Goal: Information Seeking & Learning: Learn about a topic

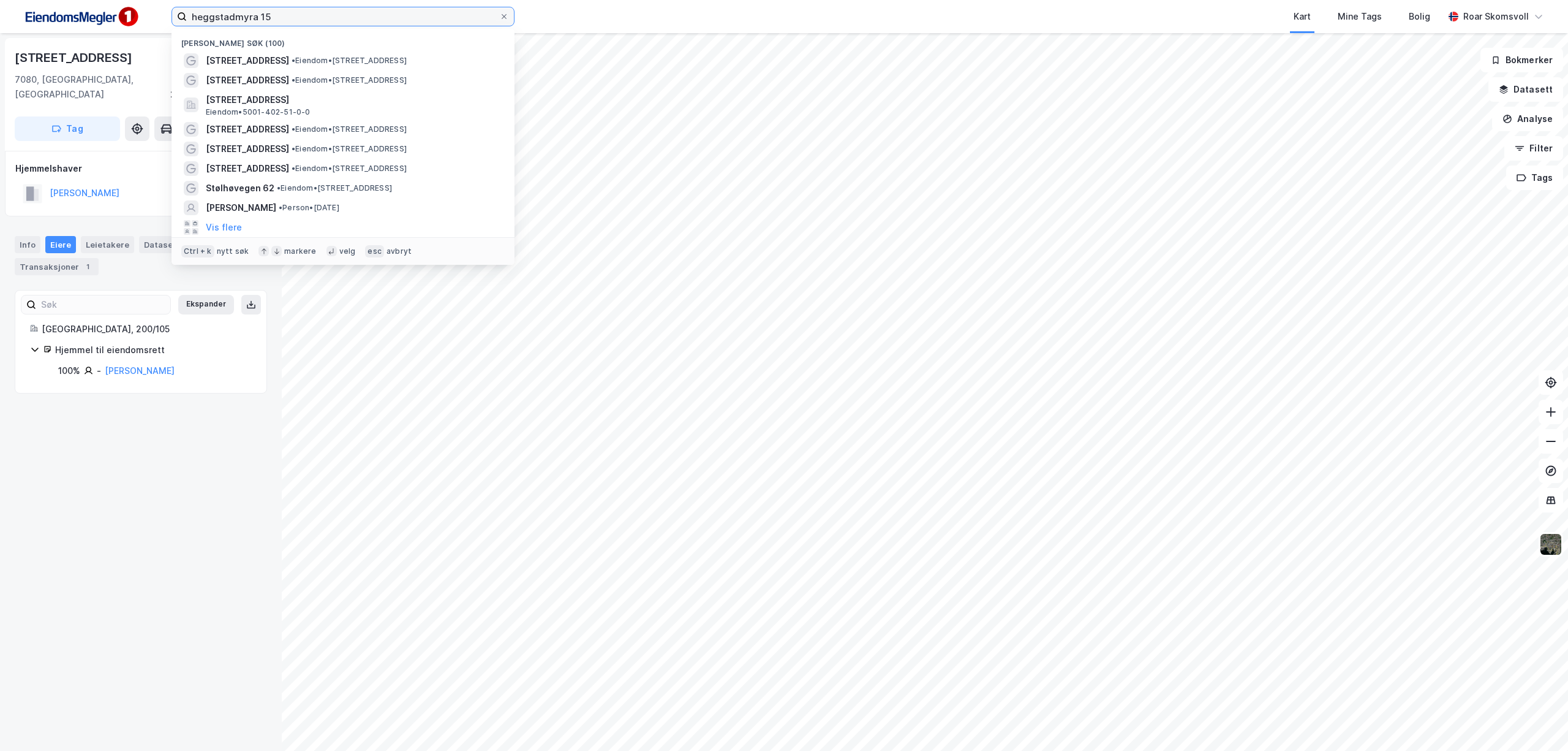
drag, startPoint x: 307, startPoint y: 15, endPoint x: 153, endPoint y: 13, distance: 154.0
click at [153, 14] on div "heggstadmyra 15 Nylige søk (100) Heggstadmyra 15 • Eiendom • [STREET_ADDRESS] •…" at bounding box center [784, 16] width 1568 height 33
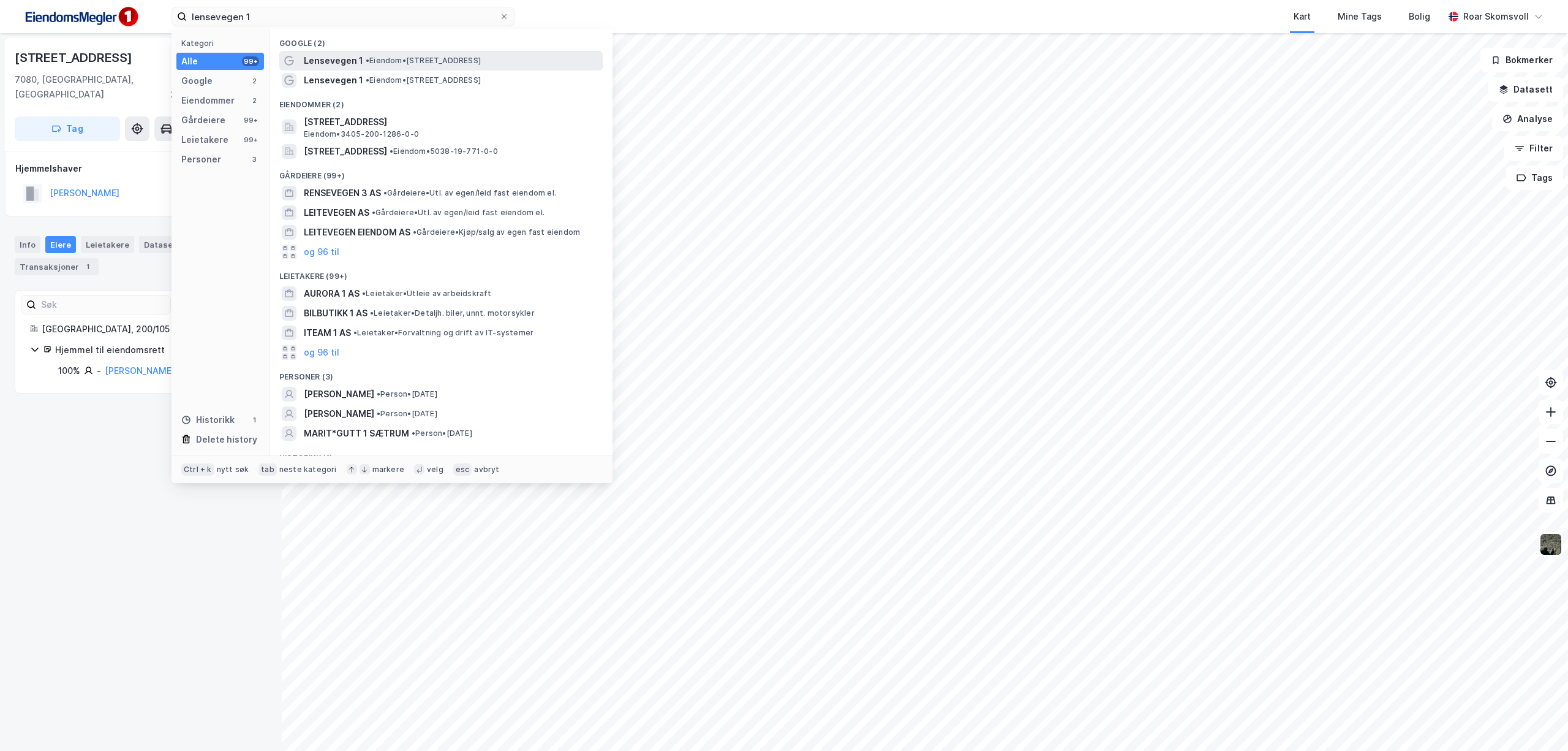
click at [393, 59] on span "• Eiendom • [STREET_ADDRESS]" at bounding box center [423, 60] width 115 height 10
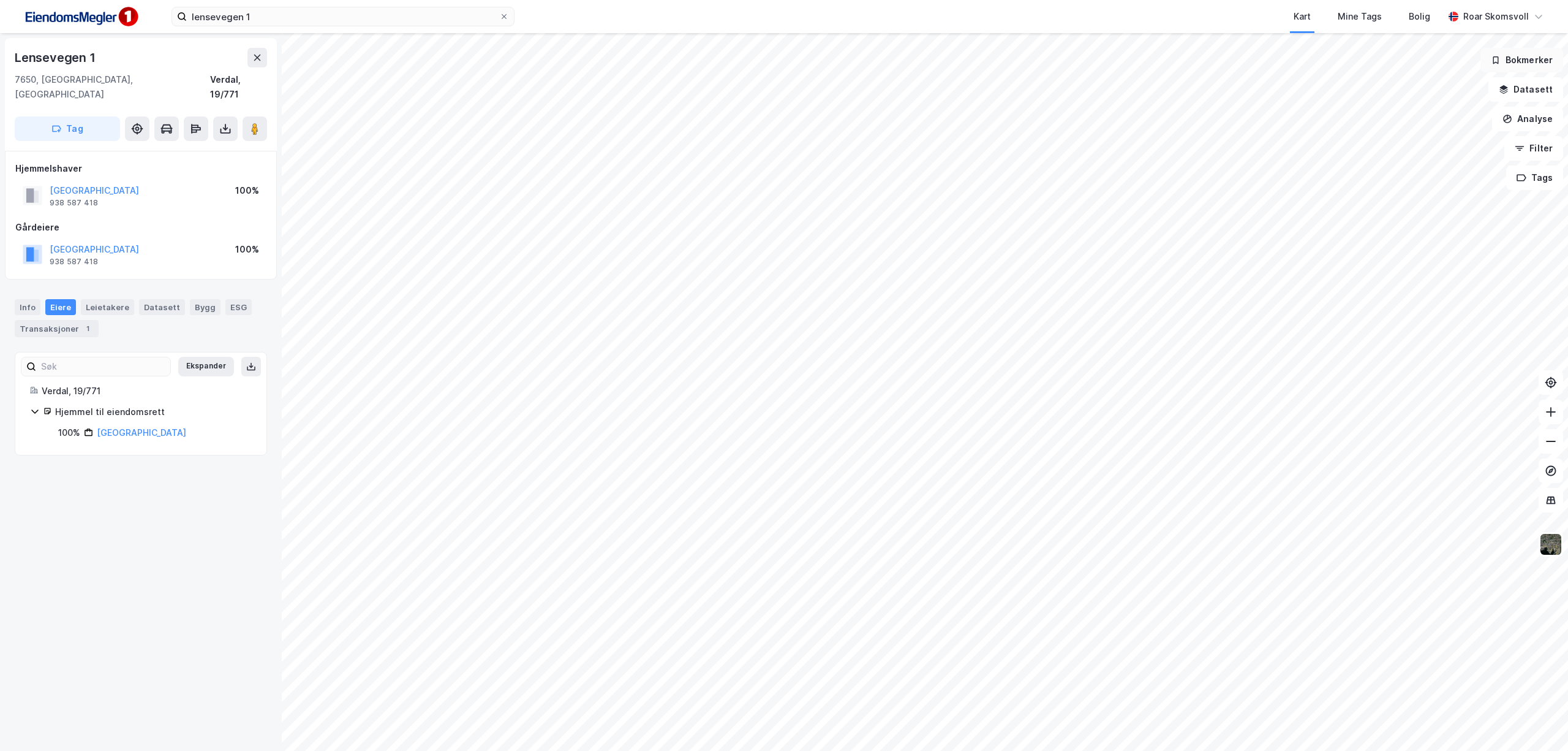
click at [1514, 63] on button "Bokmerker" at bounding box center [1522, 60] width 83 height 24
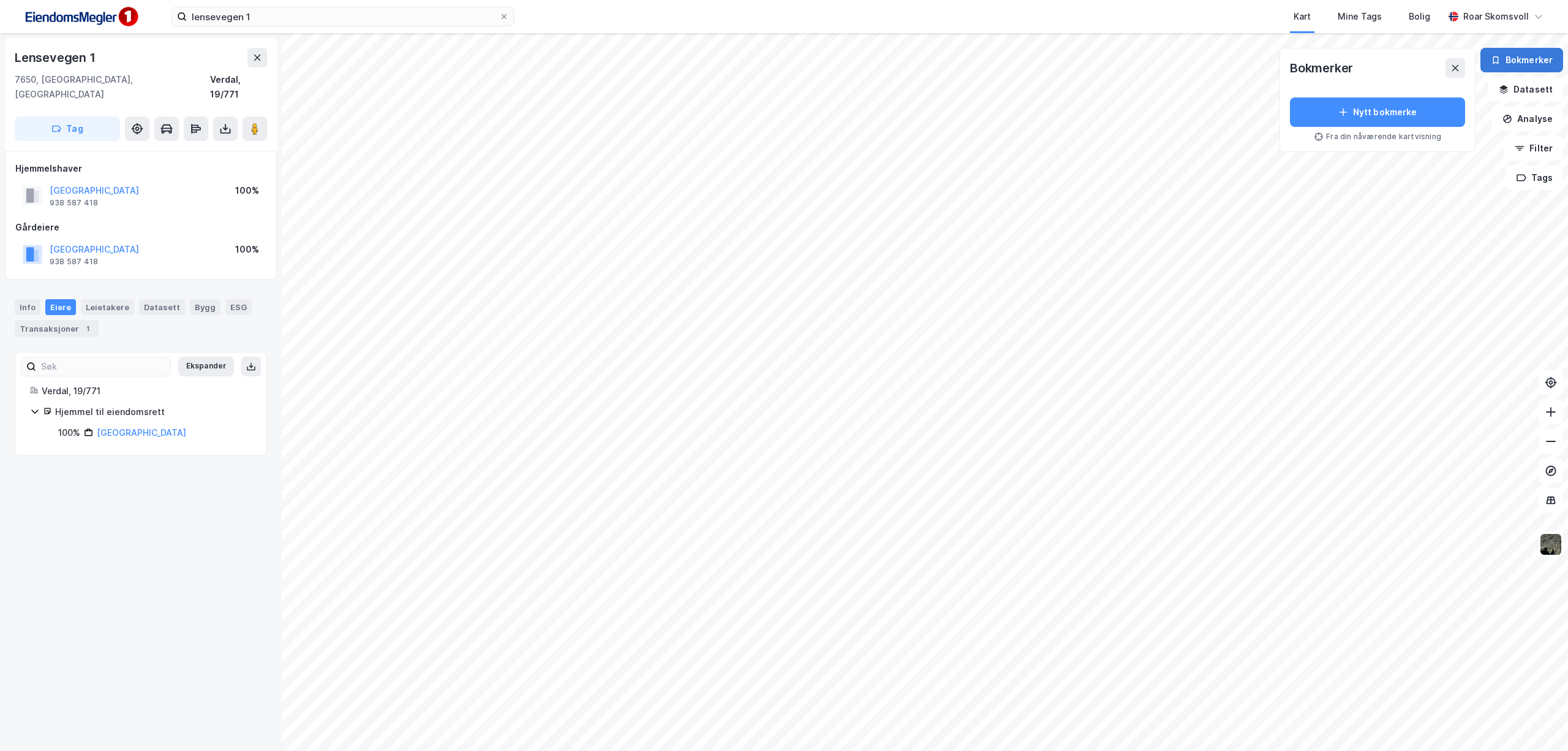
click at [1514, 64] on button "Bokmerker" at bounding box center [1522, 60] width 83 height 24
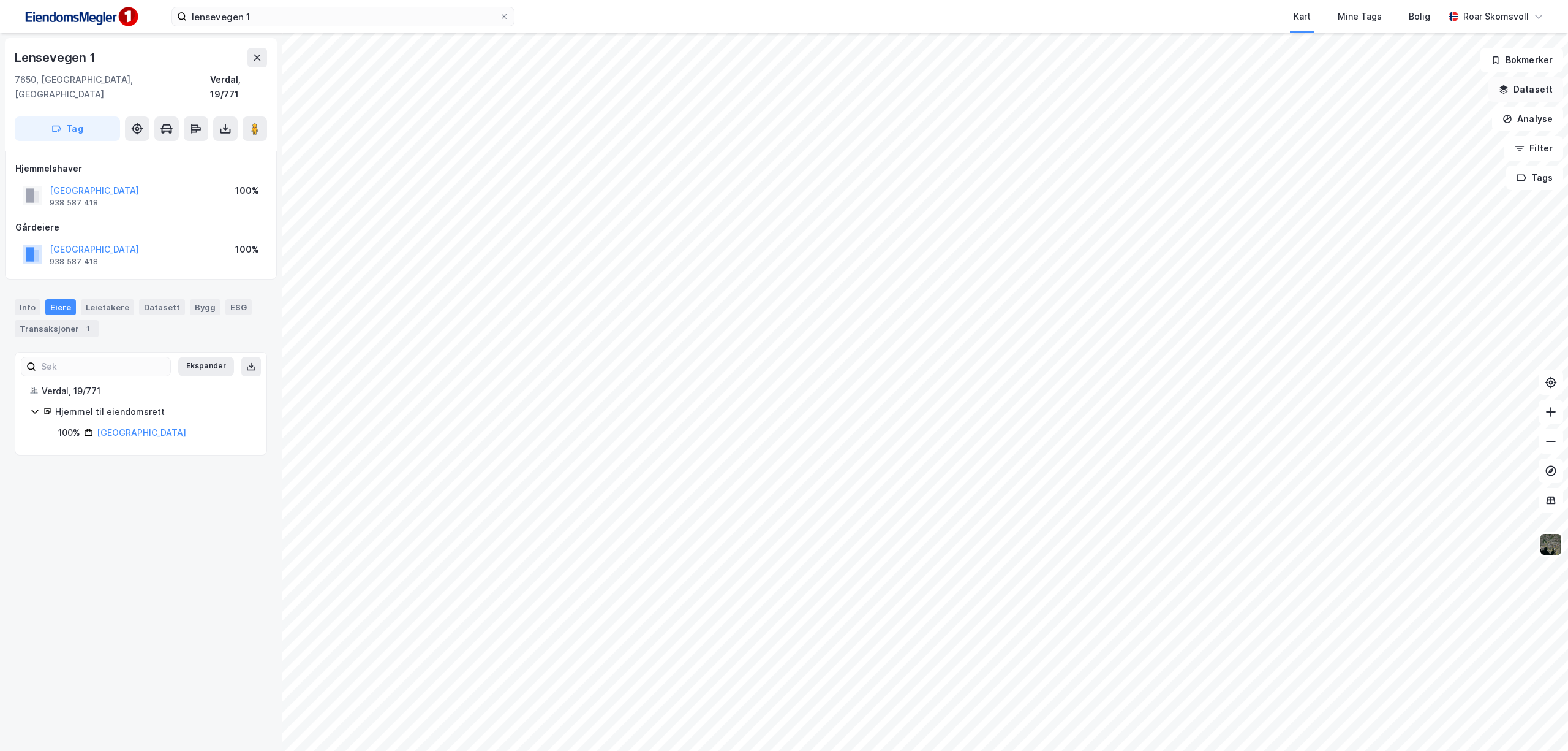
click at [1527, 96] on button "Datasett" at bounding box center [1526, 89] width 75 height 24
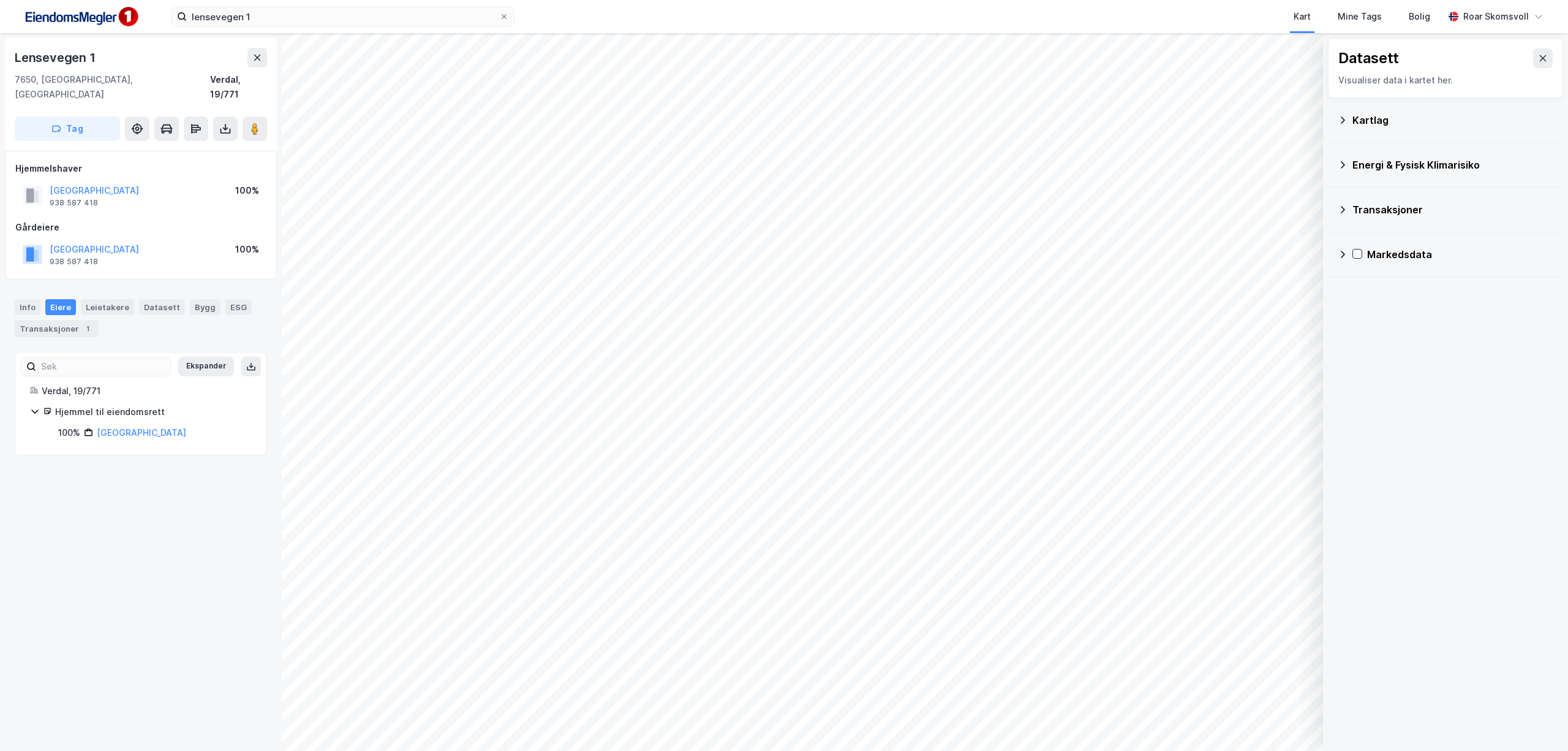
click at [1344, 122] on icon at bounding box center [1342, 120] width 10 height 10
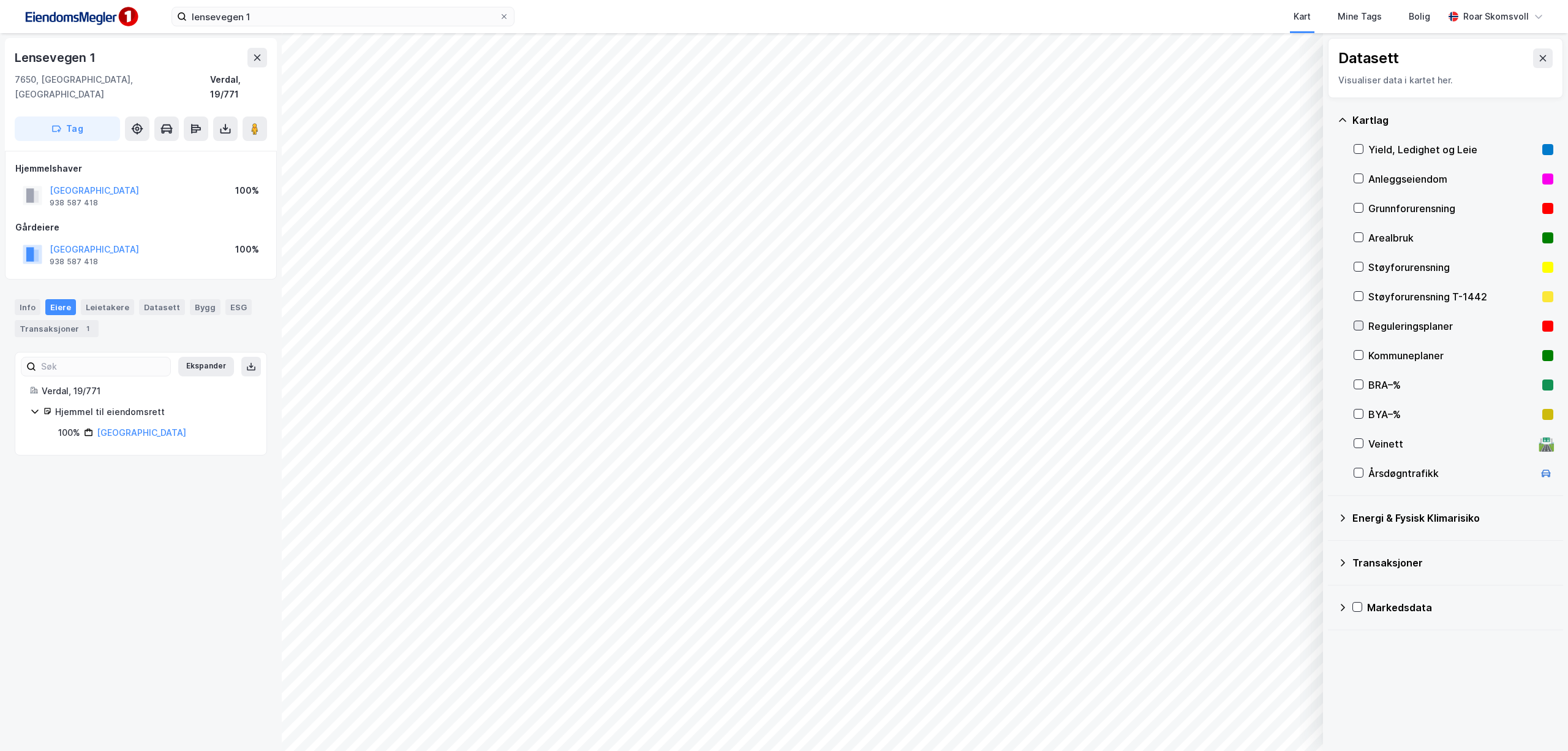
click at [1359, 327] on icon at bounding box center [1359, 325] width 8 height 8
click at [1362, 356] on icon at bounding box center [1359, 354] width 8 height 8
click at [1360, 354] on icon at bounding box center [1359, 354] width 8 height 8
click at [1355, 329] on icon at bounding box center [1359, 325] width 8 height 8
click at [1359, 326] on icon at bounding box center [1359, 325] width 8 height 8
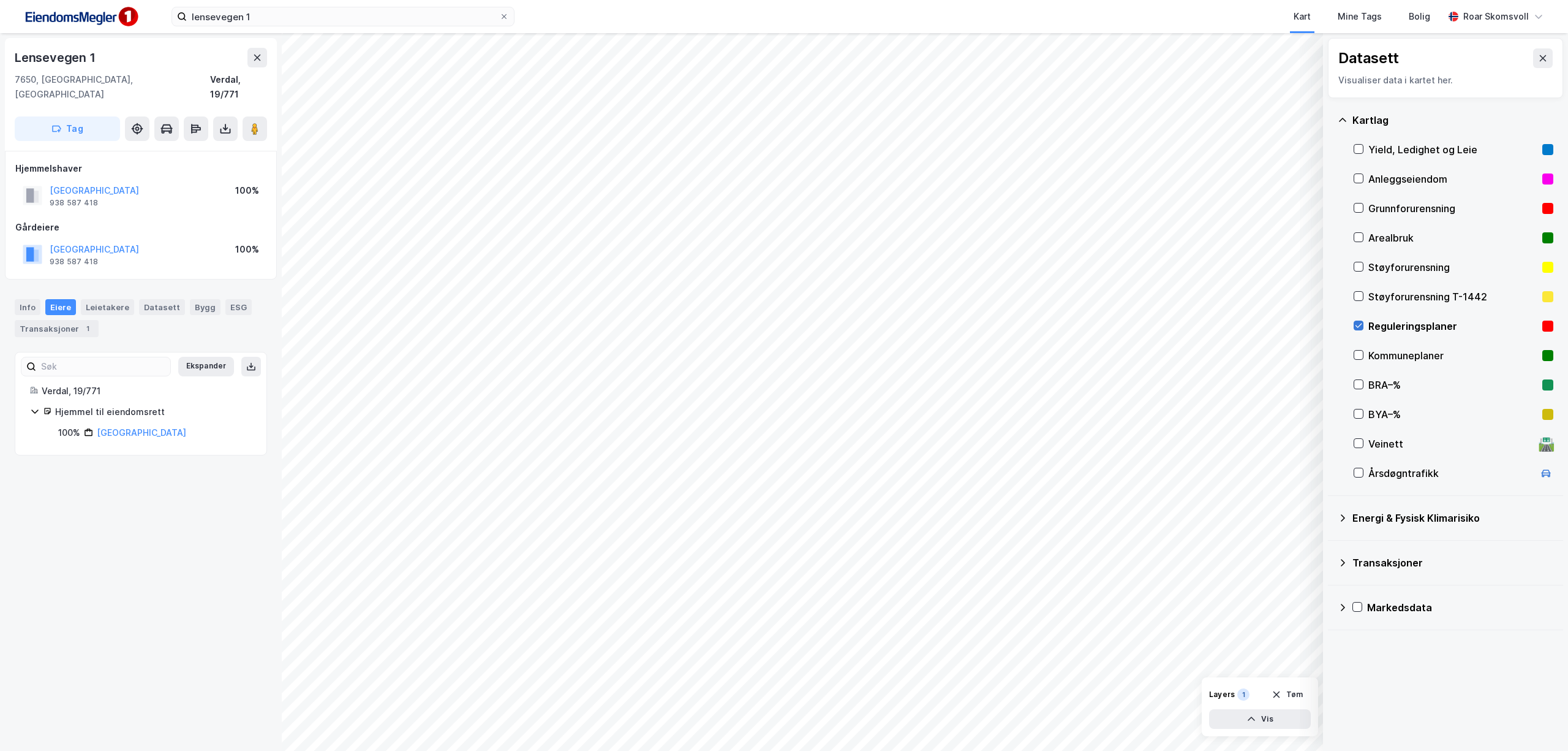
click at [1356, 327] on icon at bounding box center [1359, 326] width 7 height 5
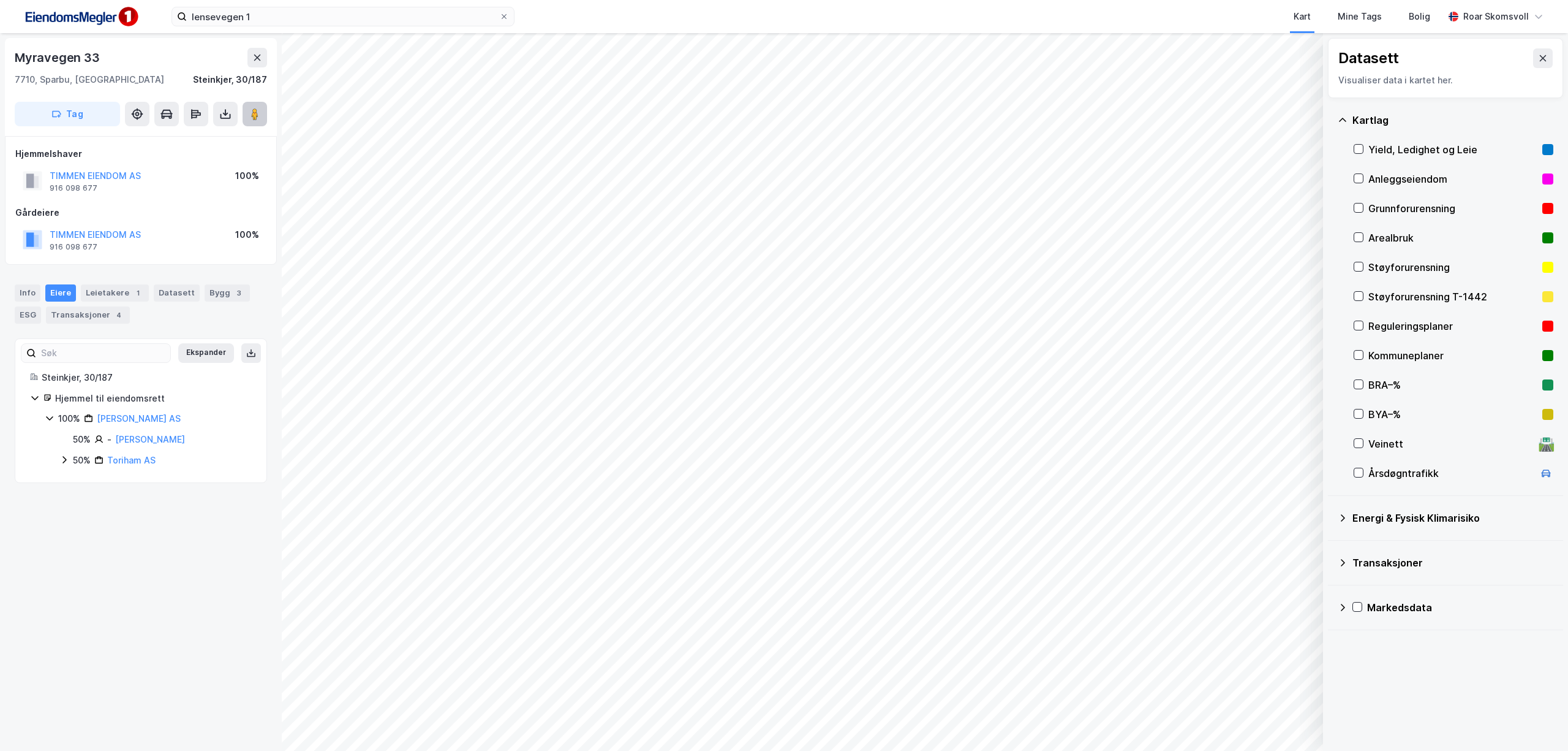
click at [261, 106] on button at bounding box center [255, 114] width 24 height 24
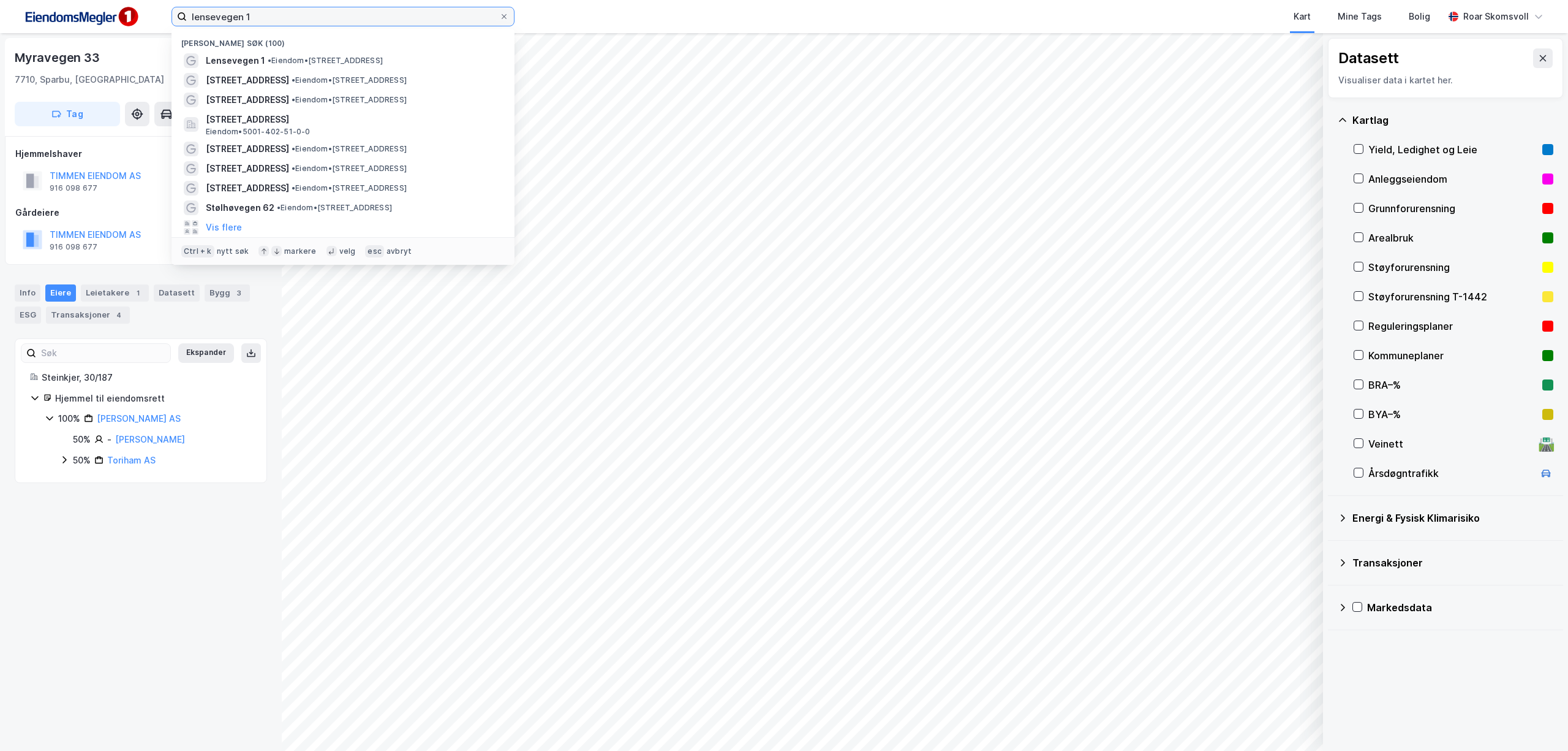
drag, startPoint x: 332, startPoint y: 20, endPoint x: 185, endPoint y: 4, distance: 147.9
click at [185, 4] on div "lensevegen 1 Nylige søk (100) Lensevegen 1 • Eiendom • [STREET_ADDRESS] • Eiend…" at bounding box center [784, 16] width 1568 height 33
type input "l"
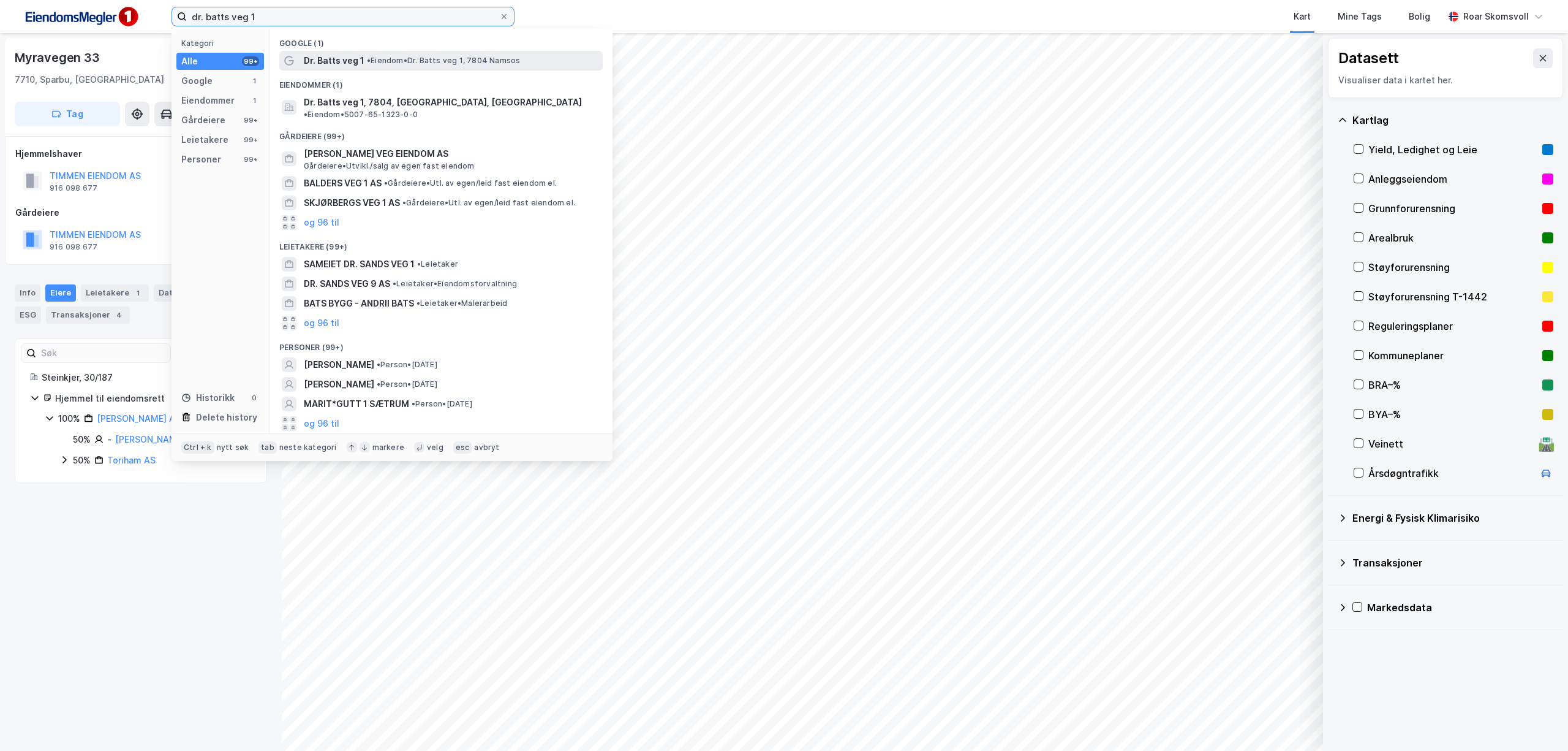
type input "dr. batts veg 1"
click at [352, 57] on span "Dr. Batts veg 1" at bounding box center [333, 60] width 60 height 15
